Goal: Obtain resource: Download file/media

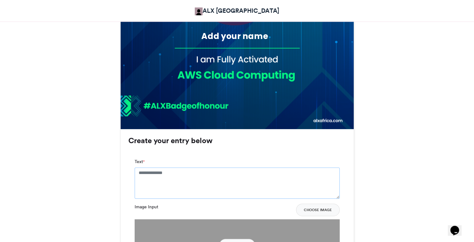
click at [185, 183] on textarea "Text *" at bounding box center [237, 182] width 205 height 31
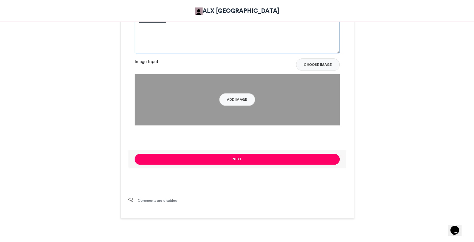
scroll to position [454, 0]
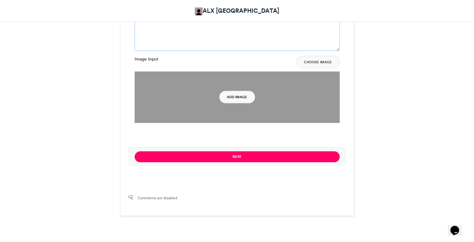
type textarea "**********"
click at [238, 94] on button "Add Image" at bounding box center [237, 97] width 36 height 12
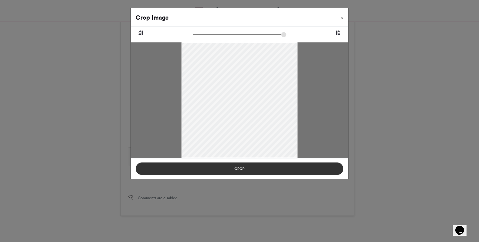
click at [260, 173] on button "Crop" at bounding box center [240, 168] width 208 height 12
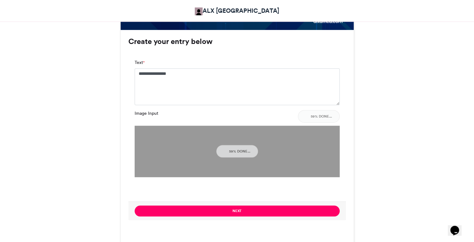
scroll to position [399, 0]
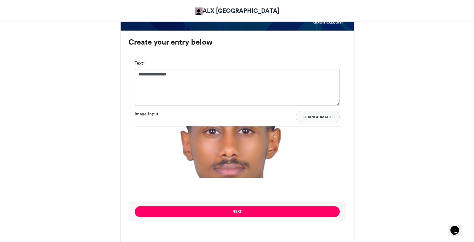
click at [281, 140] on img at bounding box center [237, 228] width 205 height 205
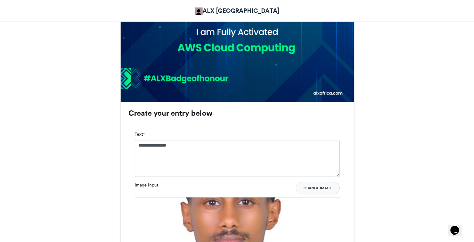
scroll to position [335, 0]
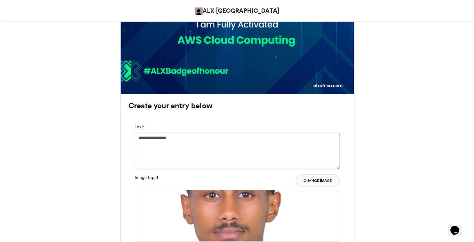
click at [310, 180] on button "Change Image" at bounding box center [318, 180] width 44 height 12
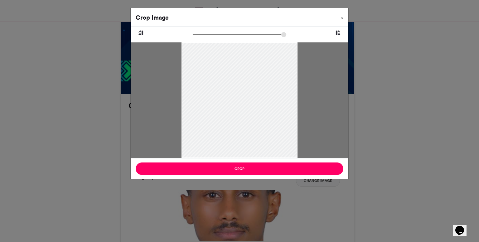
drag, startPoint x: 231, startPoint y: 118, endPoint x: 237, endPoint y: 144, distance: 27.0
click at [237, 144] on div at bounding box center [239, 116] width 116 height 149
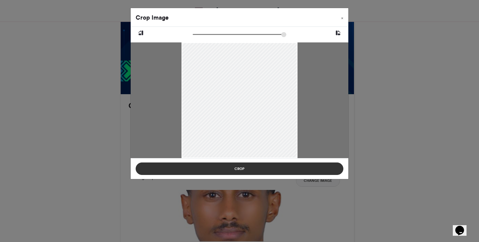
click at [243, 171] on button "Crop" at bounding box center [240, 168] width 208 height 12
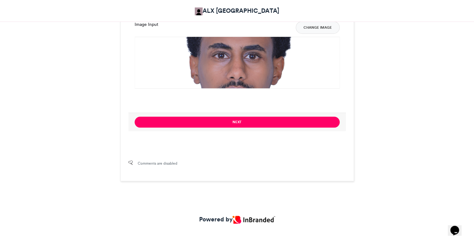
scroll to position [489, 0]
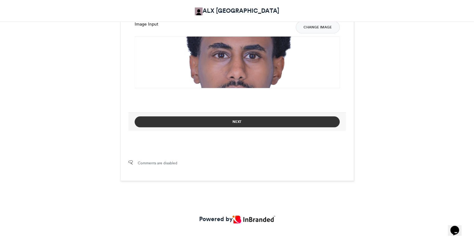
click at [209, 124] on button "Next" at bounding box center [237, 121] width 205 height 11
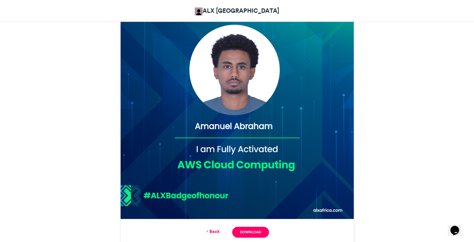
scroll to position [324, 0]
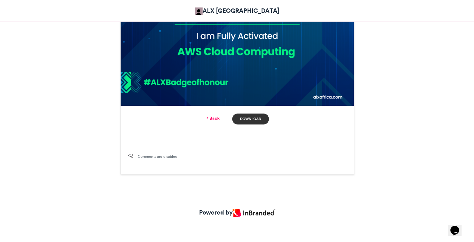
click at [244, 119] on link "Download" at bounding box center [250, 118] width 36 height 11
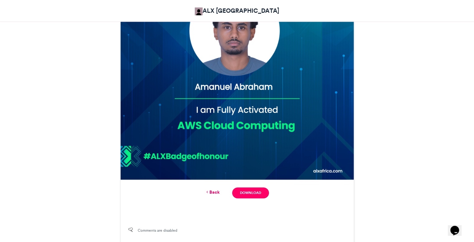
scroll to position [250, 0]
